Goal: Information Seeking & Learning: Check status

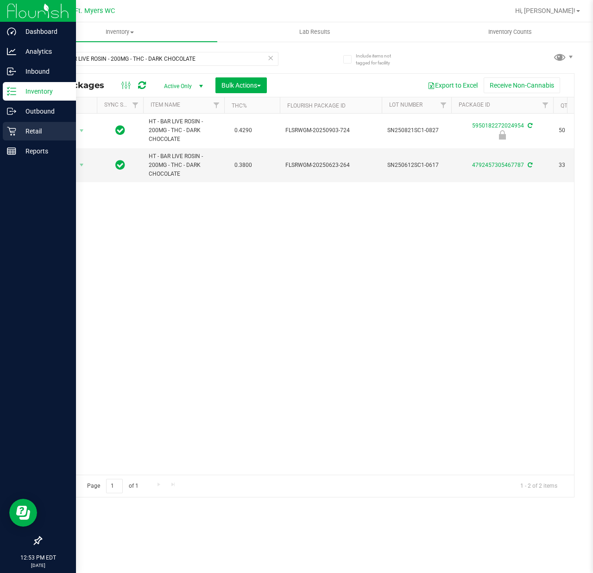
click at [27, 140] on div "Retail" at bounding box center [39, 131] width 73 height 19
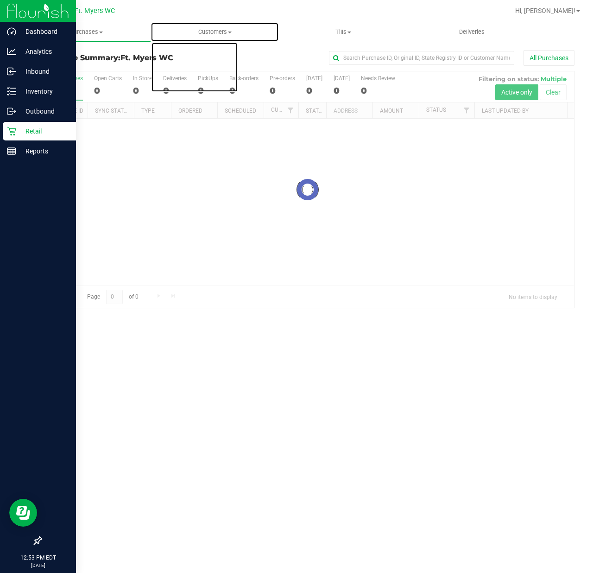
click at [156, 32] on span "Customers" at bounding box center [214, 32] width 127 height 8
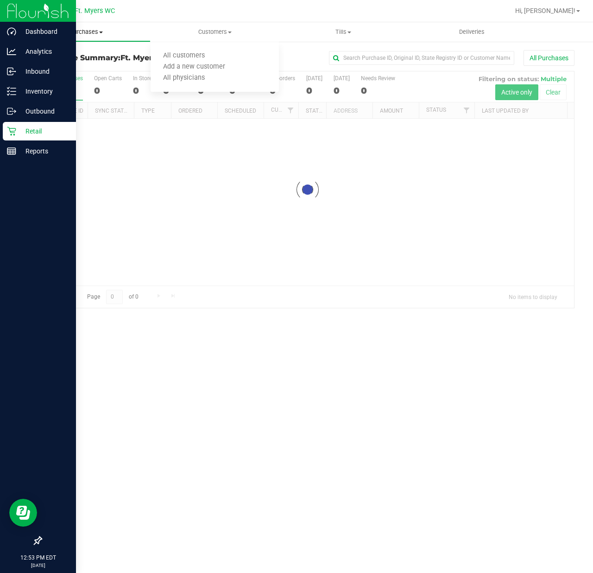
click at [128, 32] on span "Purchases" at bounding box center [86, 32] width 127 height 8
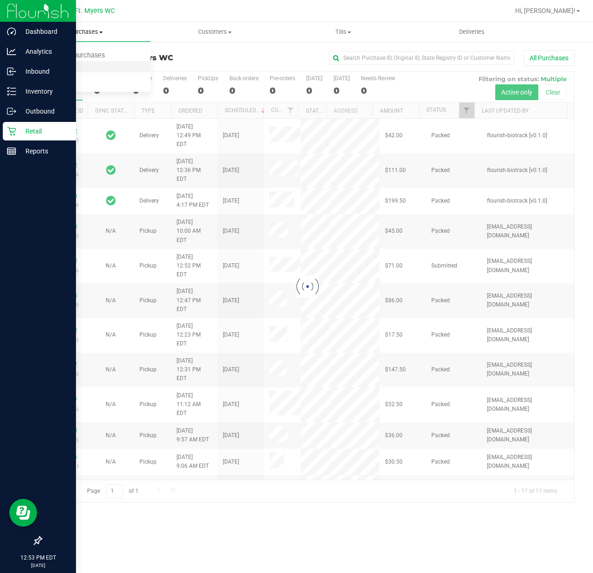
click at [124, 62] on li "Fulfillment" at bounding box center [86, 67] width 128 height 11
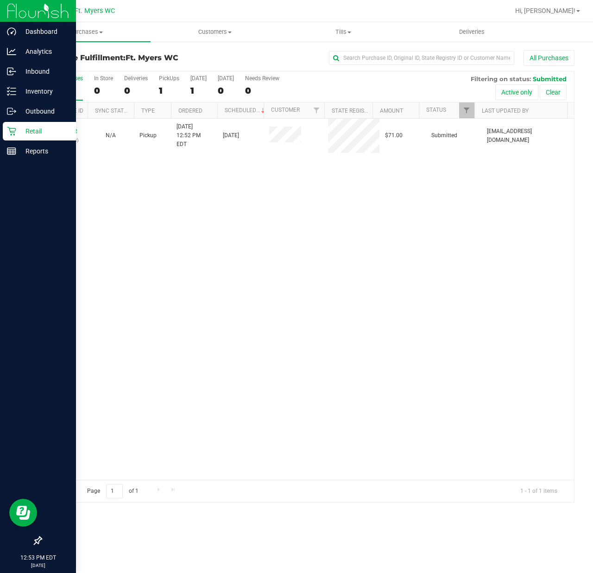
click at [379, 388] on div "12003402 (327669978) N/A Pickup [DATE] 12:52 PM EDT 9/25/2025 $71.00 Submitted …" at bounding box center [307, 299] width 533 height 361
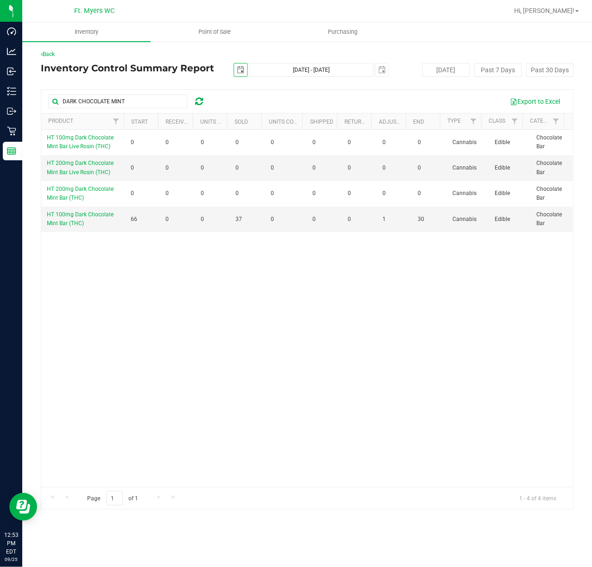
click at [239, 67] on span "select" at bounding box center [240, 69] width 7 height 7
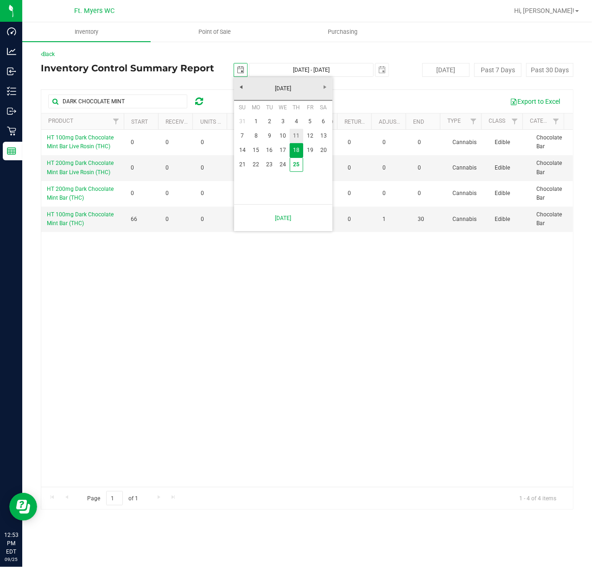
click at [290, 140] on link "11" at bounding box center [296, 136] width 13 height 14
type input "2025-09-11"
type input "Sep 11, 2025 - Sep 25, 2025"
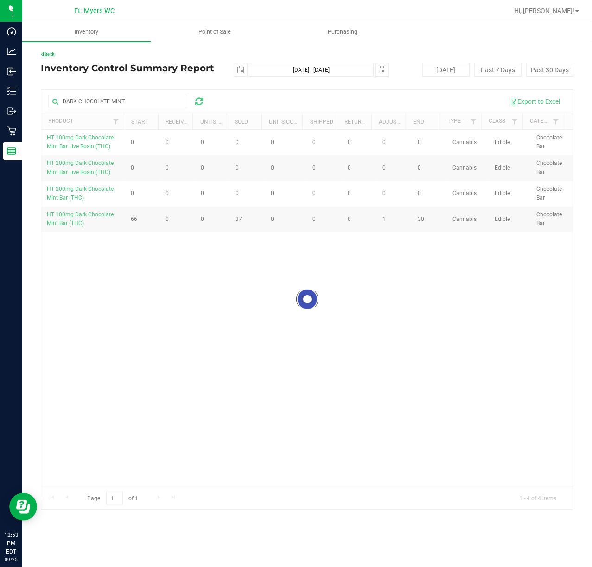
click at [234, 454] on div at bounding box center [307, 299] width 532 height 419
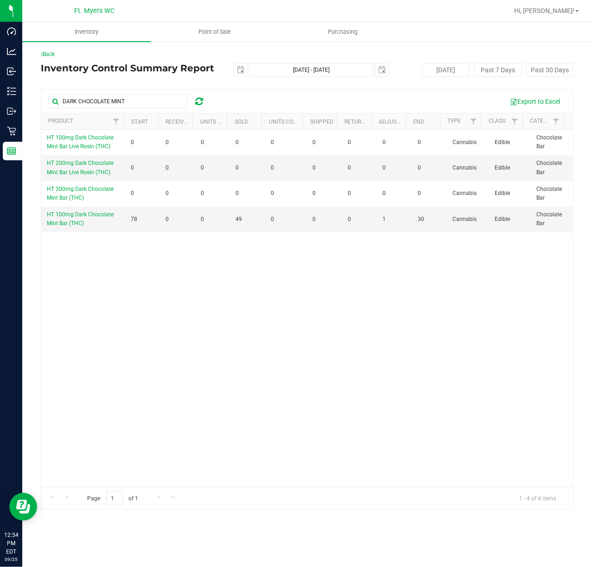
click at [378, 463] on div "HT 100mg Dark Chocolate Mint Bar Live Rosin (THC) 0 0 0 0 0 0 0 0 0 Cannabis Ed…" at bounding box center [307, 308] width 532 height 357
click at [245, 75] on span "select" at bounding box center [240, 69] width 13 height 13
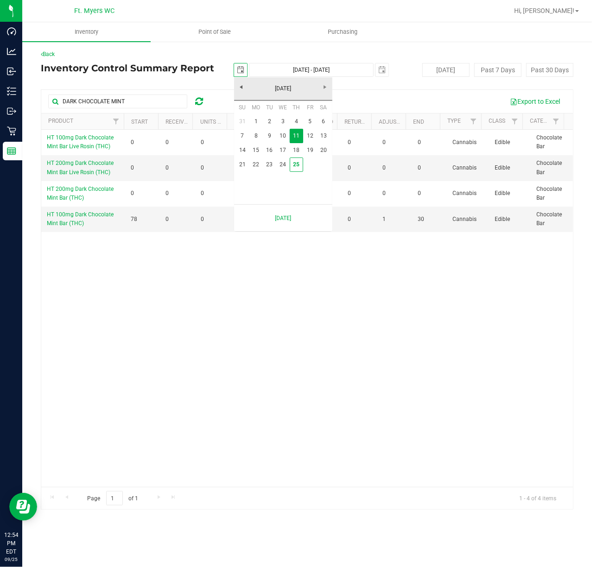
scroll to position [0, 23]
drag, startPoint x: 191, startPoint y: 374, endPoint x: 166, endPoint y: 427, distance: 58.2
click at [192, 381] on div "HT 100mg Dark Chocolate Mint Bar Live Rosin (THC) 0 0 0 0 0 0 0 0 0 Cannabis Ed…" at bounding box center [307, 308] width 532 height 357
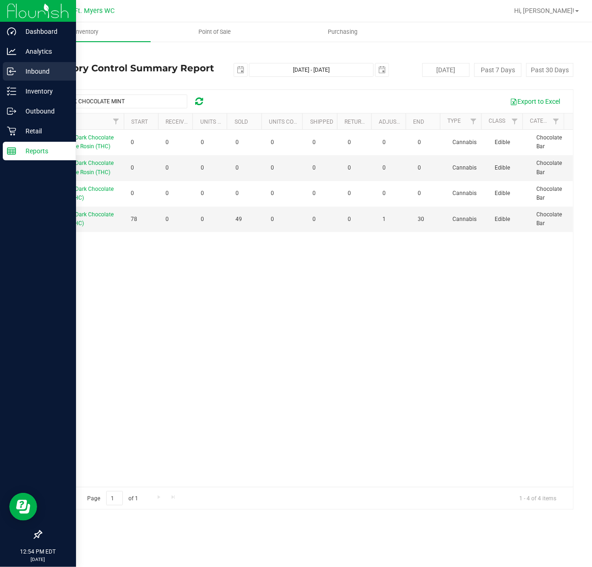
click at [14, 80] on div "Inbound" at bounding box center [39, 71] width 73 height 19
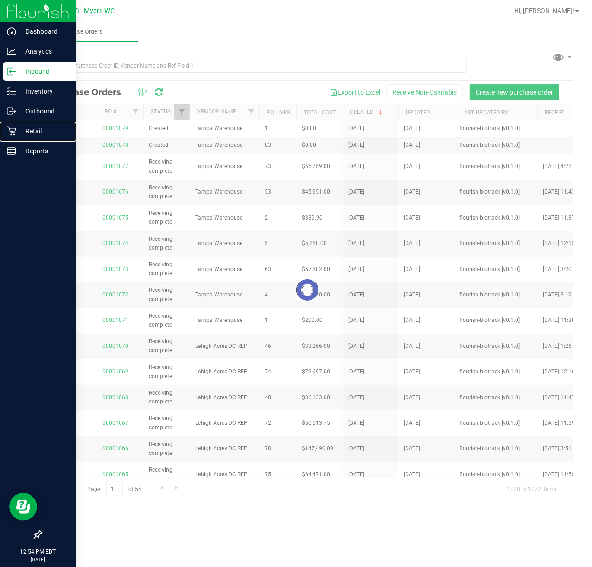
click at [38, 129] on p "Retail" at bounding box center [44, 131] width 56 height 11
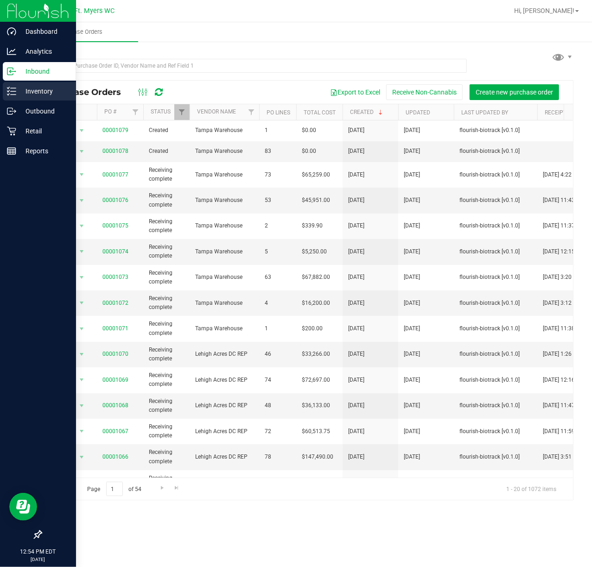
click at [48, 88] on p "Inventory" at bounding box center [44, 91] width 56 height 11
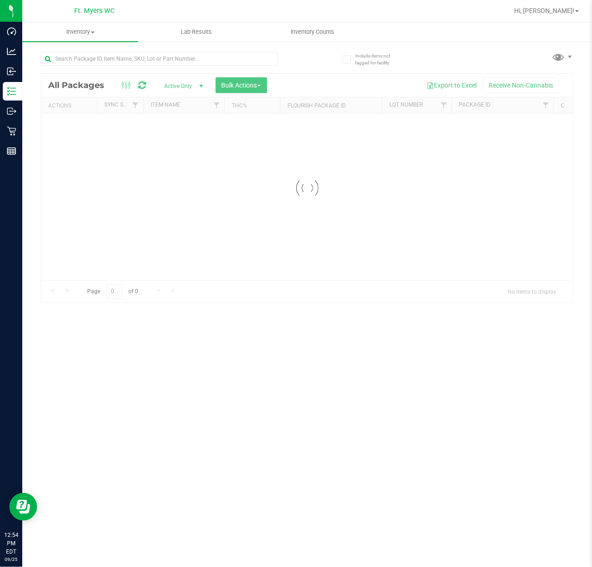
click at [308, 58] on div "Loading... All Packages Active Only Active Only Lab Samples Locked All External…" at bounding box center [307, 173] width 532 height 260
